Goal: Transaction & Acquisition: Purchase product/service

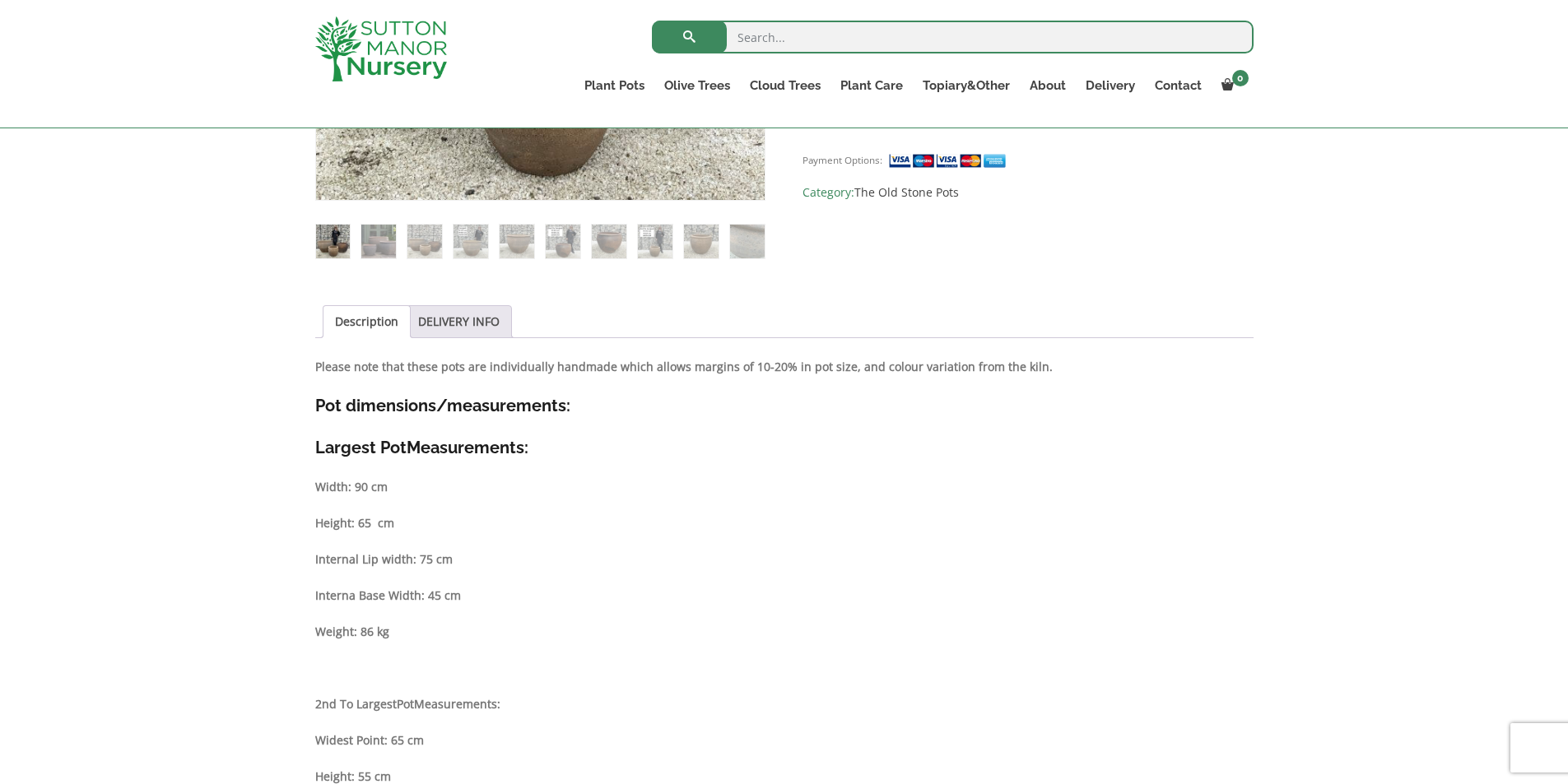
scroll to position [658, 0]
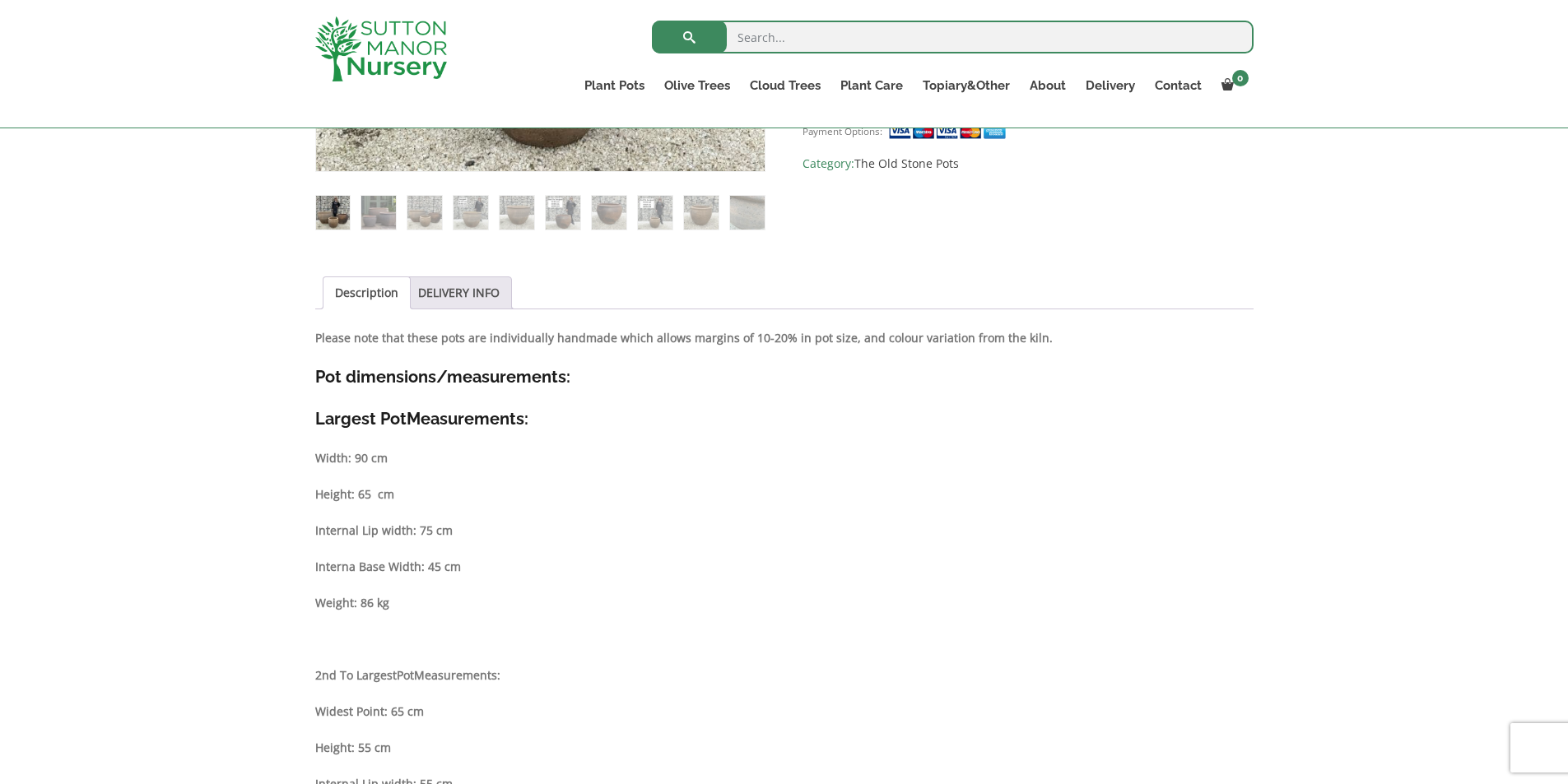
click at [365, 298] on link "Description" at bounding box center [367, 293] width 63 height 32
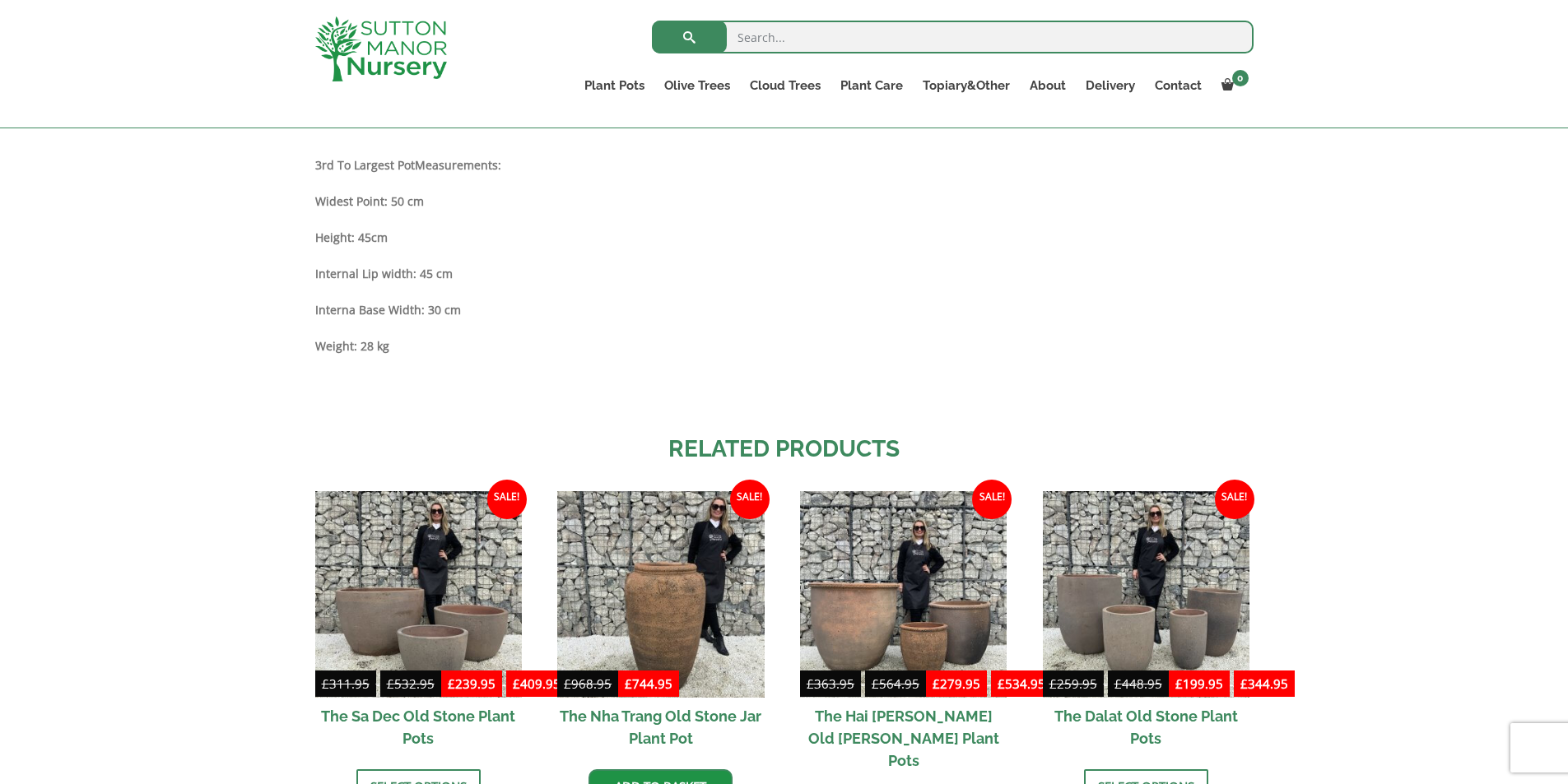
scroll to position [1481, 0]
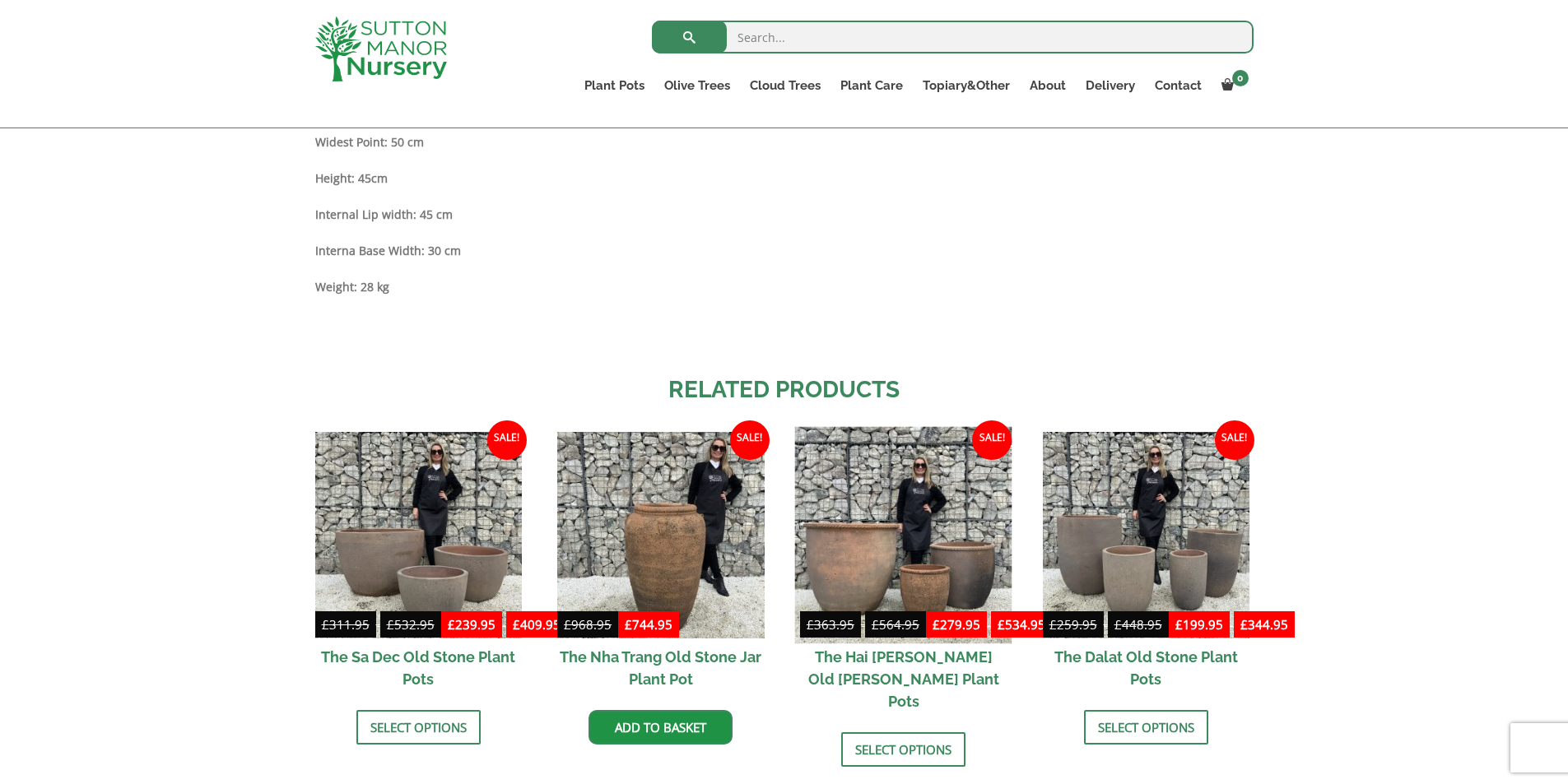
click at [900, 553] on img at bounding box center [904, 535] width 217 height 217
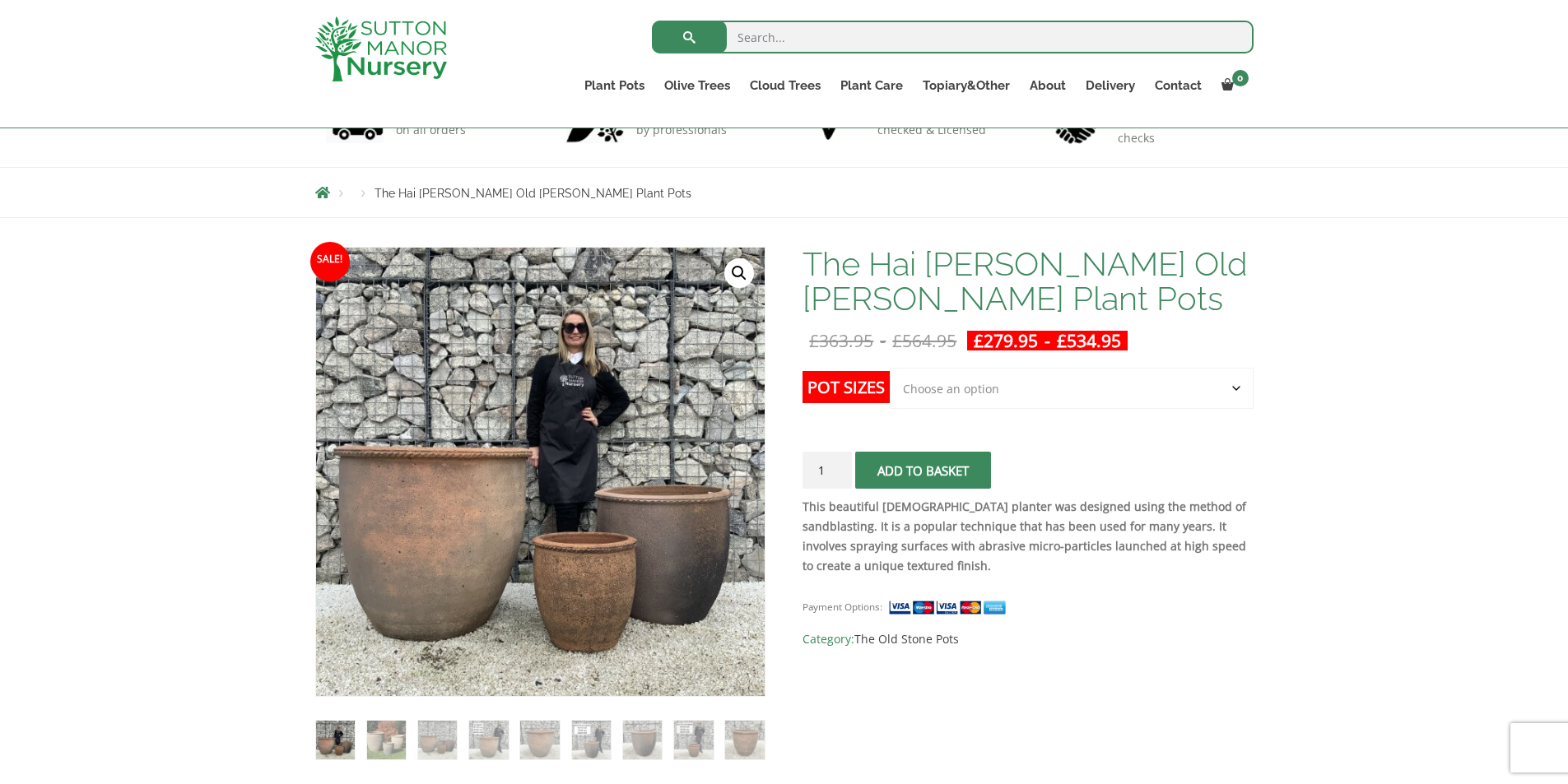
scroll to position [82, 0]
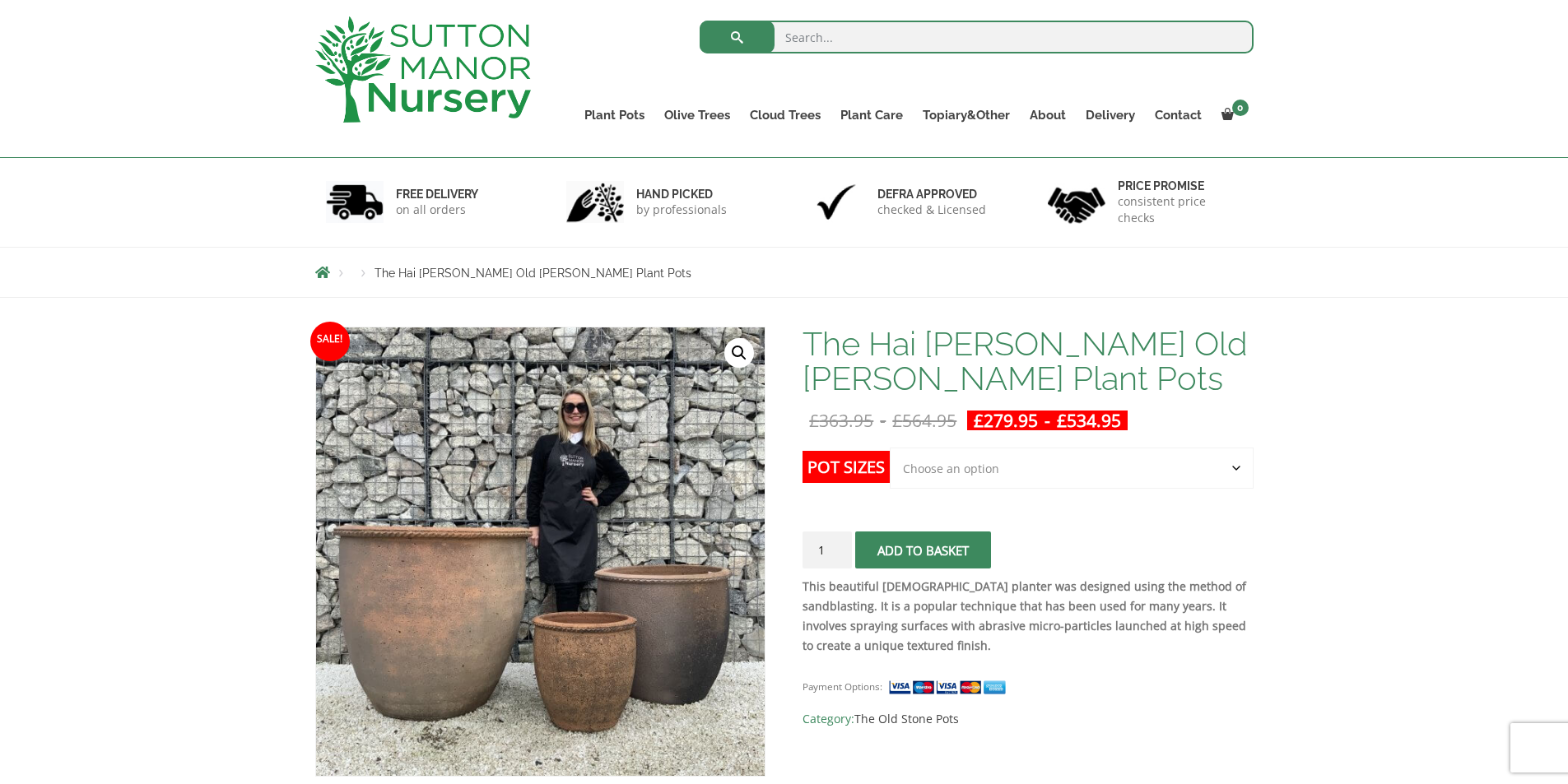
click at [1234, 472] on select "Choose an option Click here to buy the 3rd to Largest Pot In The Picture Click …" at bounding box center [1072, 468] width 363 height 41
select select "Click here to buy the Largest pot In The Picture"
click at [890, 448] on select "Choose an option Click here to buy the 3rd to Largest Pot In The Picture Click …" at bounding box center [1072, 468] width 363 height 41
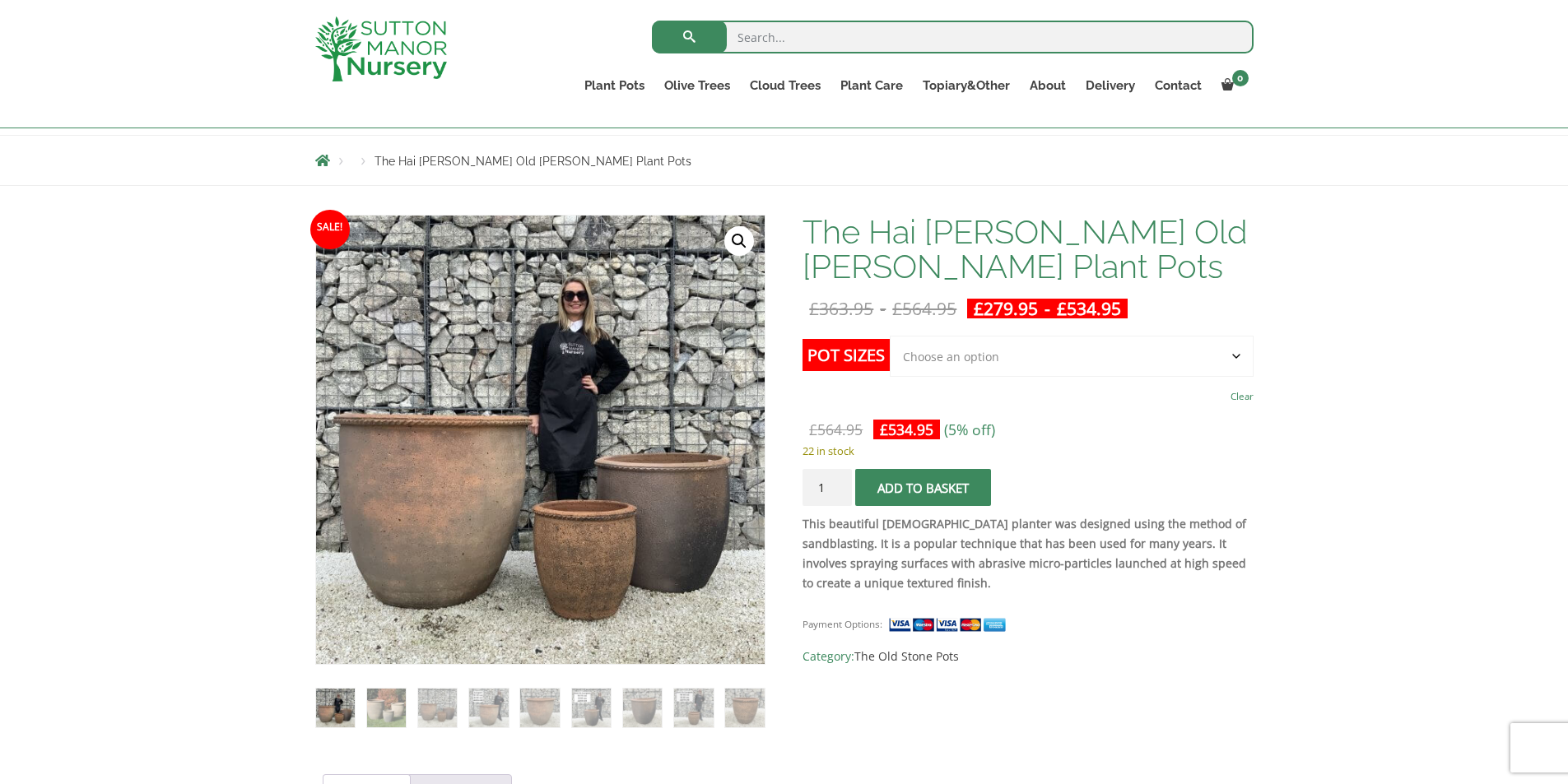
scroll to position [165, 0]
